Goal: Transaction & Acquisition: Purchase product/service

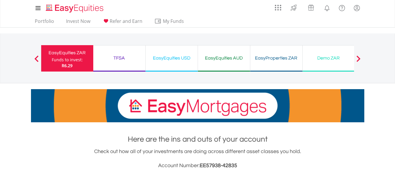
click at [189, 63] on div "EasyEquities USD Funds to invest: R6.29" at bounding box center [172, 58] width 52 height 26
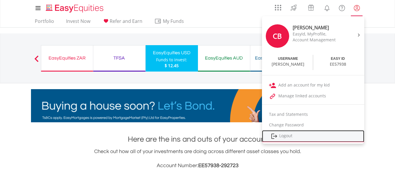
click at [286, 137] on link "Logout" at bounding box center [313, 136] width 102 height 12
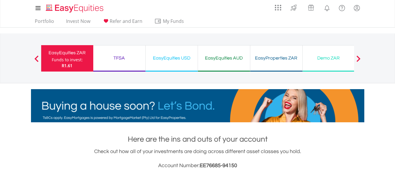
click at [131, 69] on div "TFSA Funds to invest: R1.61" at bounding box center [119, 58] width 52 height 26
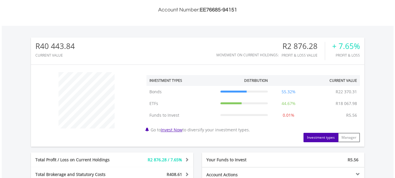
scroll to position [311, 0]
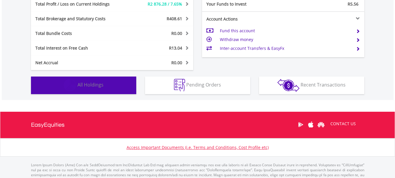
click at [118, 90] on button "Holdings All Holdings" at bounding box center [83, 85] width 105 height 18
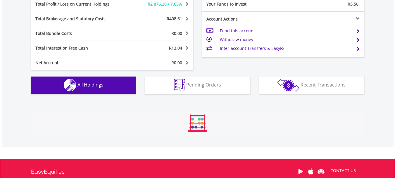
scroll to position [422, 0]
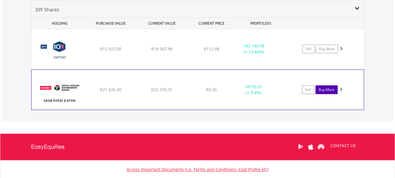
click at [326, 90] on link "Buy More" at bounding box center [327, 89] width 22 height 9
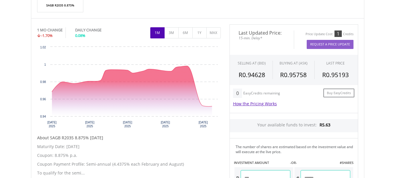
scroll to position [311, 0]
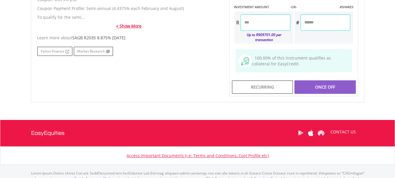
click at [126, 26] on link "+ Show More" at bounding box center [129, 26] width 184 height 6
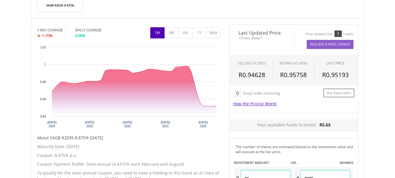
scroll to position [0, 0]
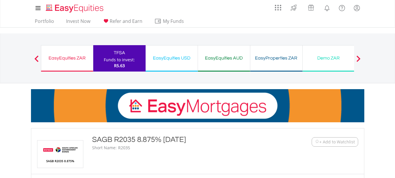
click at [162, 68] on div "EasyEquities USD Funds to invest: R5.63" at bounding box center [172, 58] width 52 height 26
